Goal: Task Accomplishment & Management: Check status

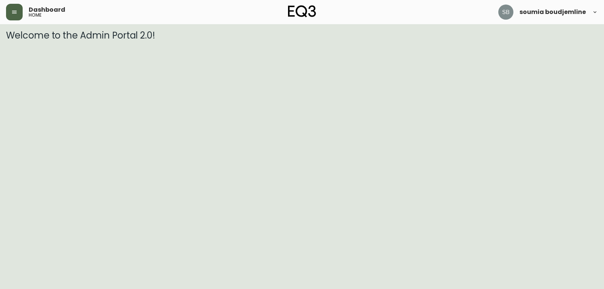
click at [20, 15] on button "button" at bounding box center [14, 12] width 17 height 17
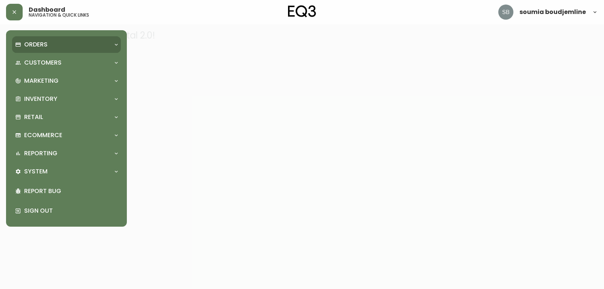
click at [40, 44] on p "Orders" at bounding box center [35, 44] width 23 height 8
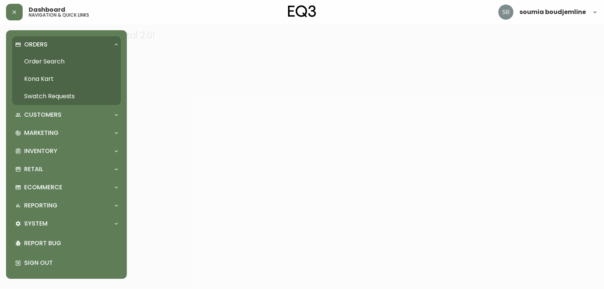
click at [50, 60] on link "Order Search" at bounding box center [66, 61] width 109 height 17
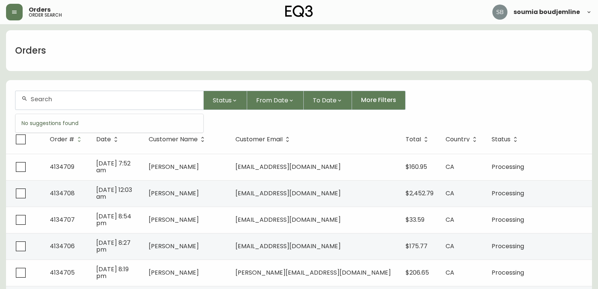
drag, startPoint x: 64, startPoint y: 100, endPoint x: 60, endPoint y: 95, distance: 6.5
click at [64, 99] on input "text" at bounding box center [114, 98] width 167 height 7
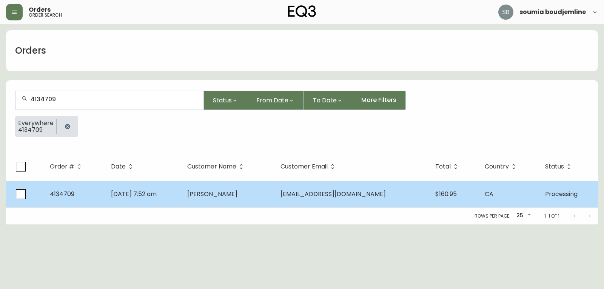
type input "4134709"
click at [237, 192] on span "[PERSON_NAME]" at bounding box center [212, 193] width 50 height 9
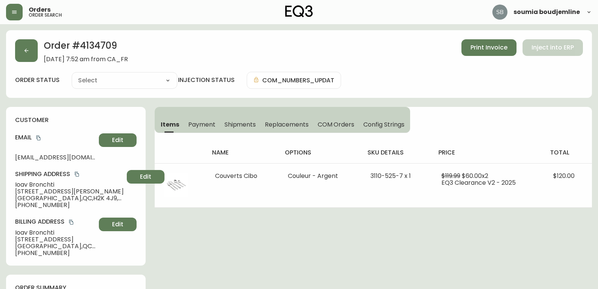
type input "Processing"
select select "PROCESSING"
click at [233, 126] on span "Shipments" at bounding box center [240, 124] width 32 height 8
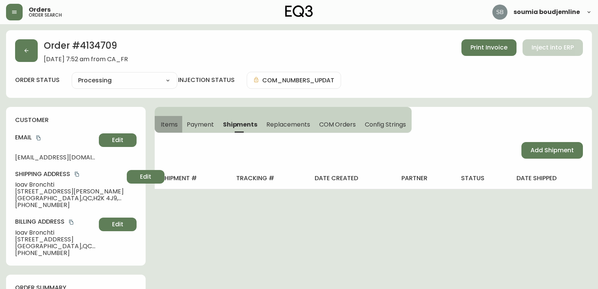
click at [175, 127] on span "Items" at bounding box center [169, 124] width 17 height 8
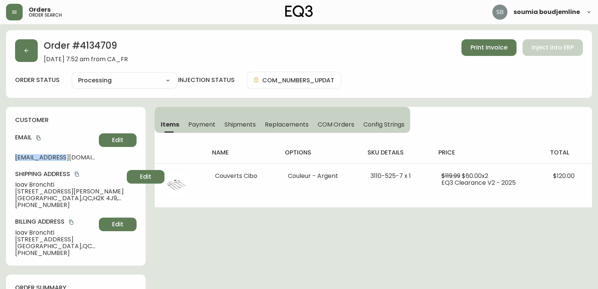
drag, startPoint x: 73, startPoint y: 155, endPoint x: 0, endPoint y: 155, distance: 72.8
drag, startPoint x: 58, startPoint y: 182, endPoint x: 10, endPoint y: 179, distance: 48.0
click at [10, 179] on div "customer Email [EMAIL_ADDRESS][DOMAIN_NAME] Edit Shipping Address [GEOGRAPHIC_D…" at bounding box center [76, 186] width 140 height 158
click at [94, 192] on span "[STREET_ADDRESS][PERSON_NAME]" at bounding box center [69, 191] width 109 height 7
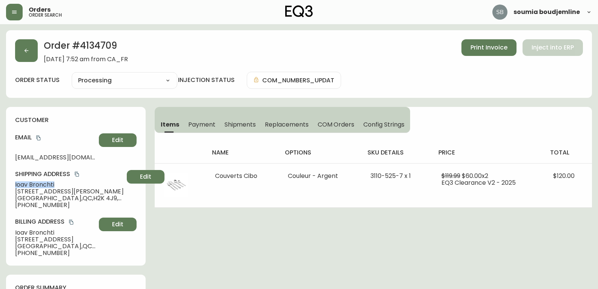
drag, startPoint x: 56, startPoint y: 181, endPoint x: 10, endPoint y: 183, distance: 45.7
click at [10, 183] on div "customer Email [EMAIL_ADDRESS][DOMAIN_NAME] Edit Shipping Address [GEOGRAPHIC_D…" at bounding box center [76, 186] width 140 height 158
copy span "[PERSON_NAME]"
drag, startPoint x: 56, startPoint y: 205, endPoint x: 3, endPoint y: 205, distance: 52.8
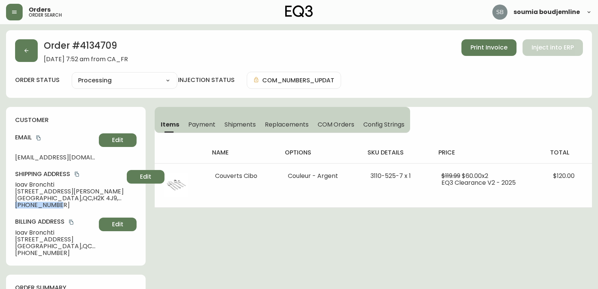
copy span "[PHONE_NUMBER]"
drag, startPoint x: 125, startPoint y: 46, endPoint x: 81, endPoint y: 46, distance: 43.8
click at [81, 46] on h2 "Order # 4134709" at bounding box center [86, 47] width 84 height 17
copy h2 "4134709"
drag, startPoint x: 55, startPoint y: 181, endPoint x: 6, endPoint y: 184, distance: 49.1
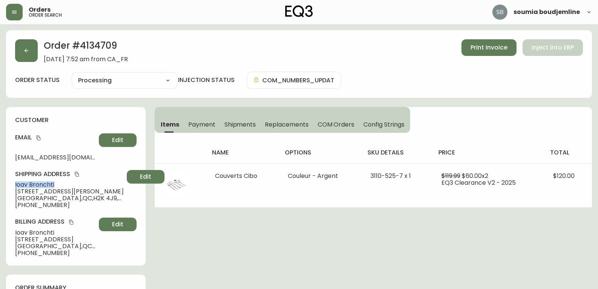
copy span "[PERSON_NAME]"
drag, startPoint x: 119, startPoint y: 46, endPoint x: 82, endPoint y: 48, distance: 37.4
click at [82, 48] on h2 "Order # 4134709" at bounding box center [86, 47] width 84 height 17
copy h2 "4134709"
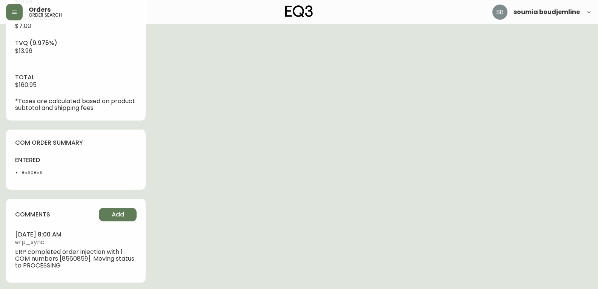
scroll to position [338, 0]
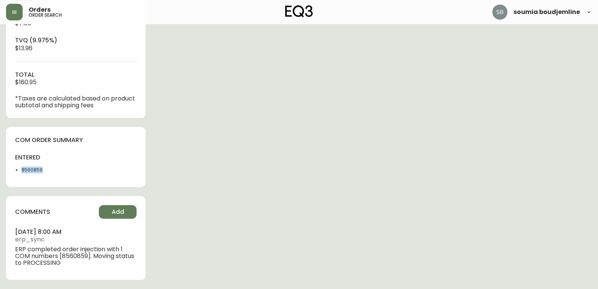
drag, startPoint x: 45, startPoint y: 168, endPoint x: 17, endPoint y: 168, distance: 27.9
click at [22, 168] on li "8560859" at bounding box center [47, 169] width 50 height 7
copy li "8560859"
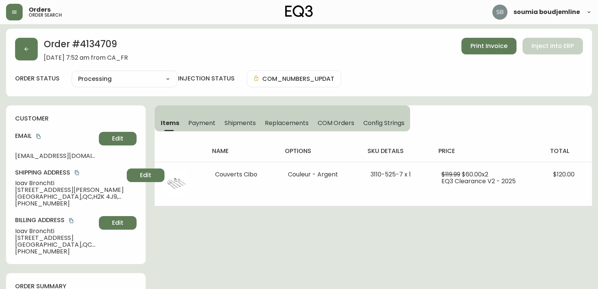
scroll to position [0, 0]
